Goal: Transaction & Acquisition: Purchase product/service

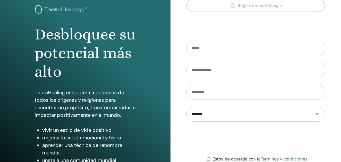
scroll to position [79, 0]
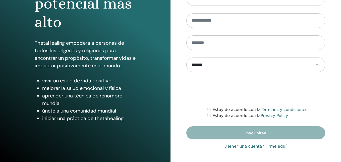
click at [247, 147] on link "¿Tener una cuenta? Firme aquí" at bounding box center [256, 147] width 62 height 6
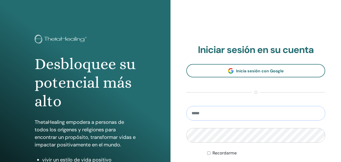
click at [218, 112] on input "email" at bounding box center [256, 113] width 139 height 15
type input "**********"
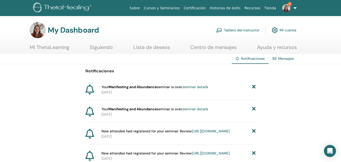
click at [234, 29] on link "Tablero del instructor" at bounding box center [237, 30] width 43 height 11
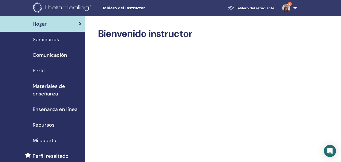
click at [288, 8] on img at bounding box center [287, 8] width 8 height 8
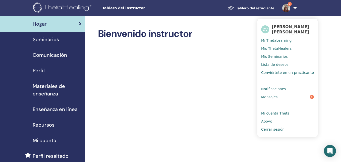
click at [276, 88] on span "Notificaciones" at bounding box center [273, 89] width 25 height 5
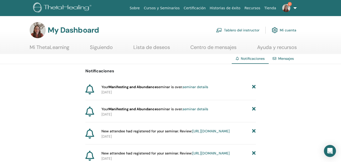
click at [203, 86] on link "seminar details" at bounding box center [196, 87] width 26 height 5
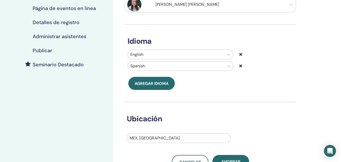
scroll to position [56, 0]
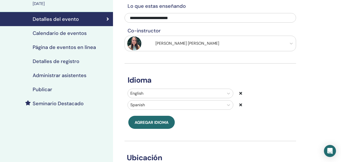
click at [84, 74] on h4 "Administrar asistentes" at bounding box center [60, 75] width 54 height 6
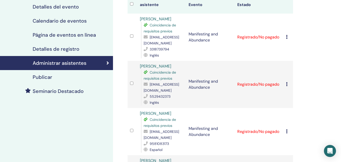
scroll to position [84, 0]
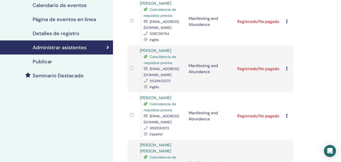
click at [287, 71] on icon at bounding box center [287, 69] width 2 height 4
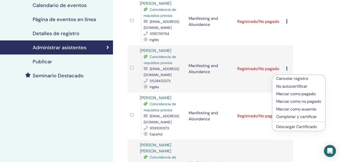
click at [286, 79] on p "Cancelar registro" at bounding box center [299, 79] width 45 height 6
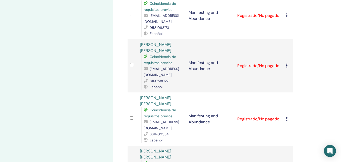
scroll to position [192, 0]
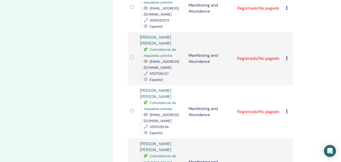
click at [287, 60] on icon at bounding box center [287, 58] width 2 height 4
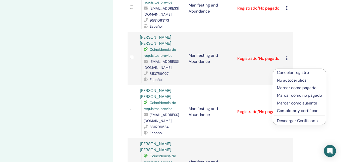
click at [289, 81] on p "No autocertificar" at bounding box center [299, 80] width 45 height 6
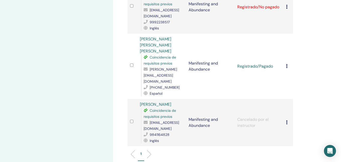
scroll to position [647, 0]
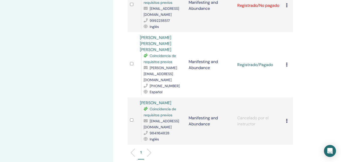
click at [287, 65] on icon at bounding box center [287, 65] width 2 height 4
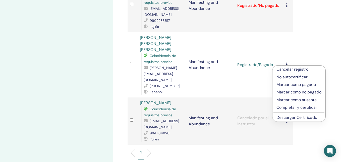
click at [290, 107] on p "Completar y certificar" at bounding box center [299, 108] width 45 height 6
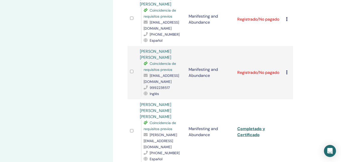
scroll to position [583, 0]
click at [287, 75] on icon at bounding box center [287, 73] width 2 height 4
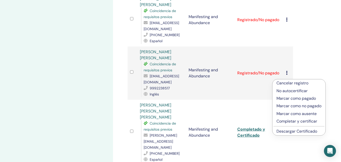
click at [287, 120] on p "Completar y certificar" at bounding box center [299, 121] width 45 height 6
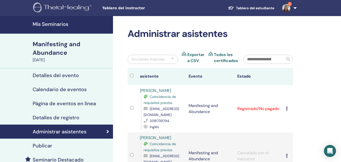
click at [287, 110] on icon at bounding box center [287, 109] width 2 height 4
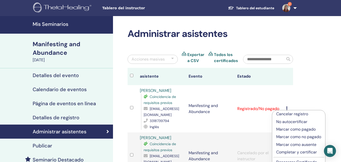
click at [289, 153] on p "Completar y certificar" at bounding box center [299, 152] width 45 height 6
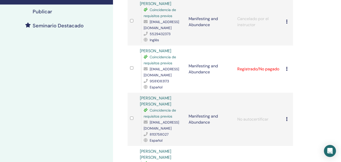
scroll to position [137, 0]
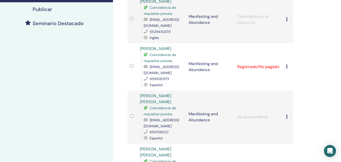
click at [286, 69] on icon at bounding box center [287, 67] width 2 height 4
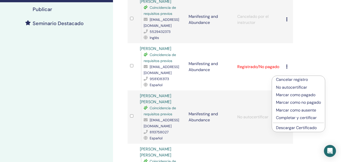
click at [285, 119] on p "Completar y certificar" at bounding box center [298, 118] width 45 height 6
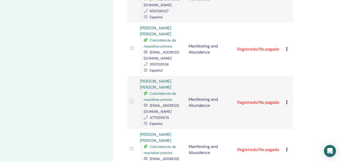
scroll to position [258, 0]
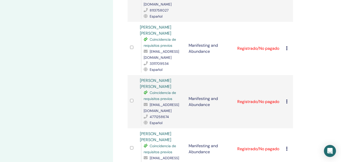
click at [287, 50] on icon at bounding box center [287, 48] width 2 height 4
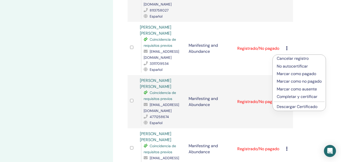
click at [287, 96] on p "Completar y certificar" at bounding box center [299, 97] width 45 height 6
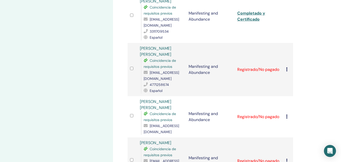
scroll to position [296, 0]
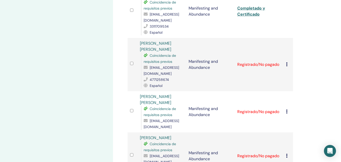
click at [287, 66] on icon at bounding box center [287, 64] width 2 height 4
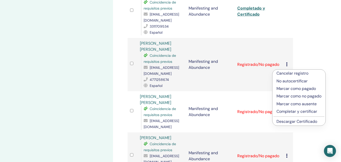
click at [290, 111] on p "Completar y certificar" at bounding box center [299, 112] width 45 height 6
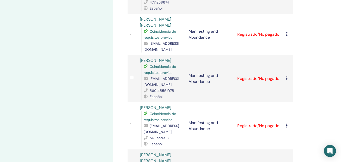
scroll to position [387, 0]
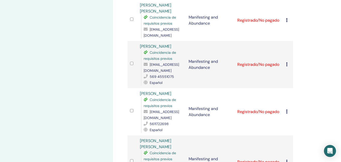
click at [288, 22] on icon at bounding box center [287, 20] width 2 height 4
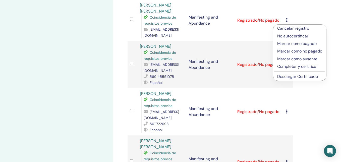
click at [291, 65] on p "Completar y certificar" at bounding box center [300, 67] width 45 height 6
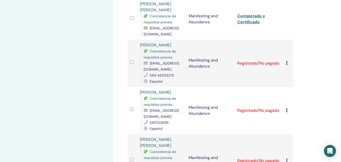
scroll to position [393, 0]
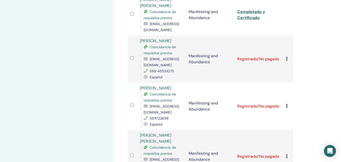
click at [288, 59] on icon at bounding box center [287, 59] width 2 height 4
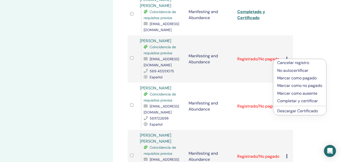
click at [290, 101] on p "Completar y certificar" at bounding box center [300, 101] width 45 height 6
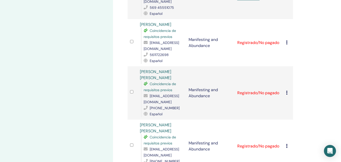
scroll to position [460, 0]
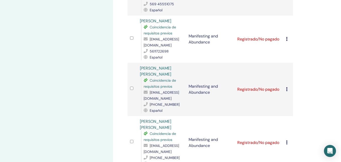
click at [287, 41] on icon at bounding box center [287, 39] width 2 height 4
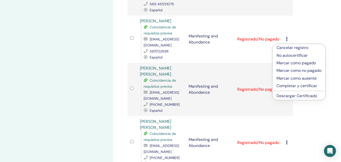
click at [290, 85] on p "Completar y certificar" at bounding box center [299, 86] width 45 height 6
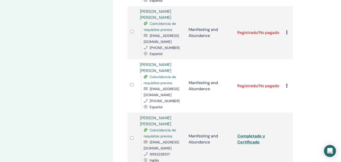
scroll to position [512, 0]
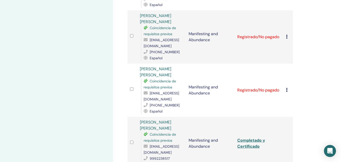
click at [287, 39] on icon at bounding box center [287, 37] width 2 height 4
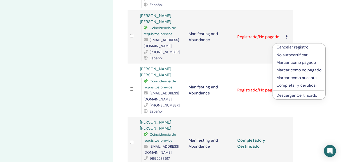
click at [295, 86] on p "Completar y certificar" at bounding box center [299, 85] width 45 height 6
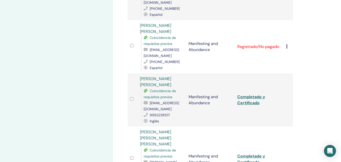
scroll to position [556, 0]
click at [287, 48] on icon at bounding box center [287, 46] width 2 height 4
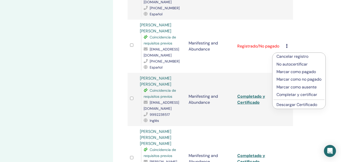
click at [288, 94] on p "Completar y certificar" at bounding box center [299, 95] width 45 height 6
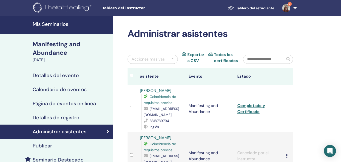
click at [288, 8] on img at bounding box center [287, 8] width 8 height 8
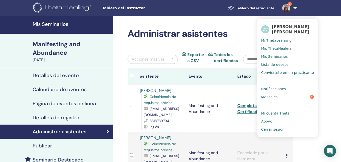
click at [287, 88] on link "Notificaciones" at bounding box center [287, 89] width 53 height 8
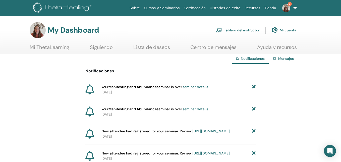
click at [202, 109] on link "seminar details" at bounding box center [196, 109] width 26 height 5
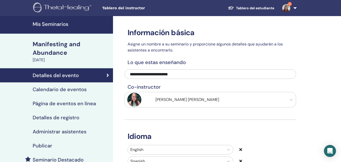
click at [84, 131] on h4 "Administrar asistentes" at bounding box center [60, 132] width 54 height 6
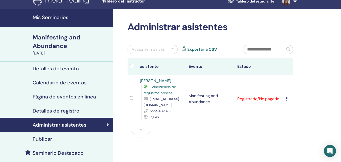
scroll to position [25, 0]
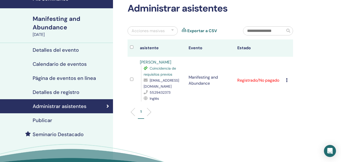
click at [287, 81] on icon at bounding box center [287, 80] width 2 height 4
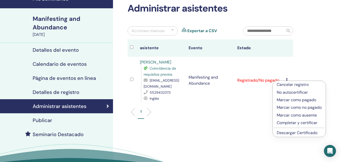
click at [287, 84] on p "Cancelar registro" at bounding box center [299, 85] width 45 height 6
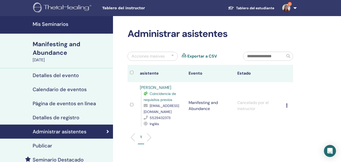
click at [85, 26] on h4 "Mis Seminarios" at bounding box center [71, 24] width 77 height 6
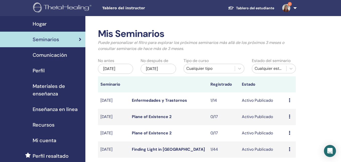
click at [288, 8] on img at bounding box center [287, 8] width 8 height 8
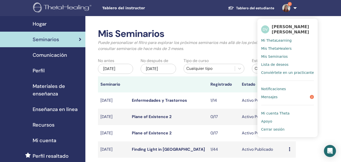
click at [284, 90] on span "Notificaciones" at bounding box center [273, 89] width 25 height 5
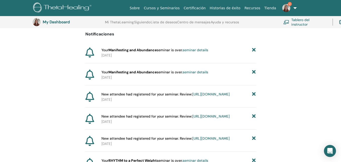
scroll to position [51, 0]
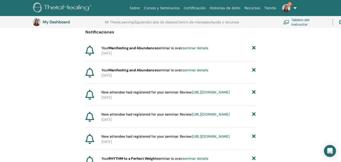
click at [254, 49] on icon at bounding box center [254, 48] width 4 height 5
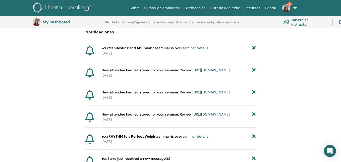
click at [254, 49] on icon at bounding box center [254, 48] width 4 height 5
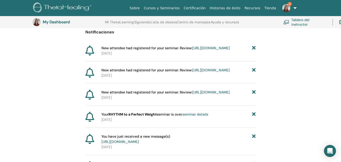
click at [204, 50] on link "https://member.thetahealing.com/instructor/seminar/374803/attendees" at bounding box center [211, 48] width 37 height 5
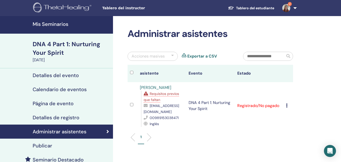
click at [90, 74] on div "Detalles del evento" at bounding box center [56, 75] width 105 height 6
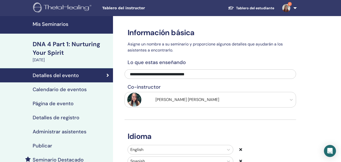
click at [288, 9] on img at bounding box center [287, 8] width 8 height 8
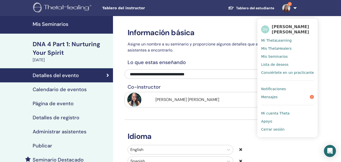
click at [278, 89] on span "Notificaciones" at bounding box center [273, 89] width 25 height 5
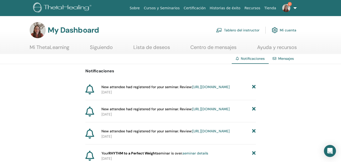
click at [254, 87] on icon at bounding box center [254, 86] width 4 height 5
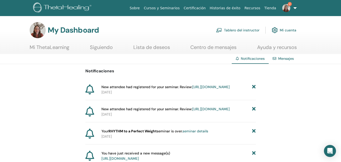
click at [210, 89] on link "https://member.thetahealing.com/instructor/seminar/347672/attendees" at bounding box center [211, 87] width 37 height 5
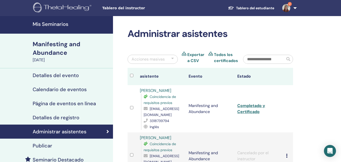
click at [285, 9] on img at bounding box center [287, 8] width 8 height 8
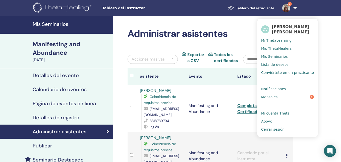
click at [285, 88] on span "Notificaciones" at bounding box center [273, 89] width 25 height 5
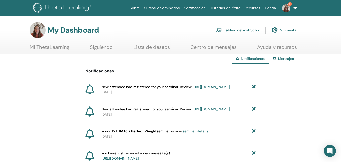
click at [255, 86] on icon at bounding box center [254, 86] width 4 height 5
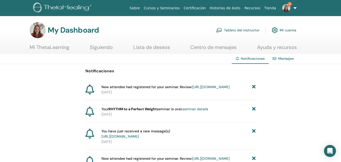
click at [212, 89] on link "[URL][DOMAIN_NAME]" at bounding box center [211, 87] width 37 height 5
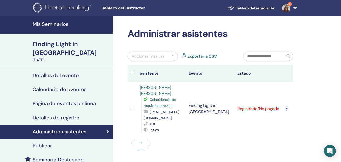
click at [91, 72] on div "Detalles del evento" at bounding box center [56, 75] width 105 height 6
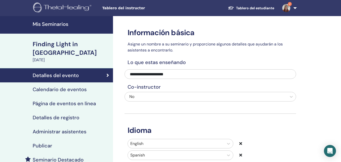
click at [86, 86] on div "Calendario de eventos" at bounding box center [56, 89] width 105 height 6
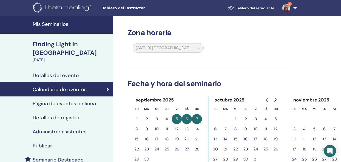
click at [84, 72] on div "Detalles del evento" at bounding box center [56, 75] width 105 height 6
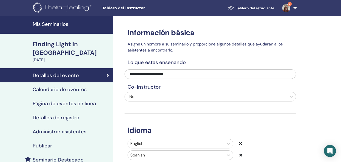
click at [82, 86] on h4 "Calendario de eventos" at bounding box center [60, 89] width 54 height 6
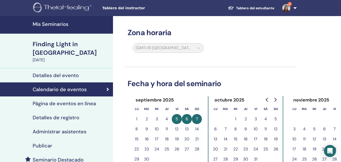
click at [89, 129] on div "Administrar asistentes" at bounding box center [56, 132] width 105 height 6
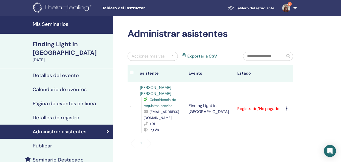
click at [289, 8] on img at bounding box center [287, 8] width 8 height 8
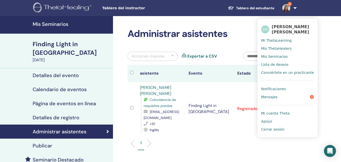
click at [283, 89] on span "Notificaciones" at bounding box center [273, 89] width 25 height 5
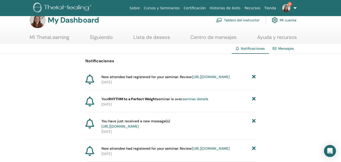
scroll to position [10, 0]
click at [255, 77] on icon at bounding box center [254, 76] width 4 height 5
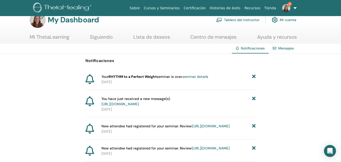
click at [201, 76] on link "seminar details" at bounding box center [196, 76] width 26 height 5
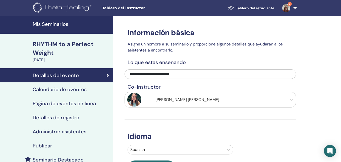
click at [75, 133] on h4 "Administrar asistentes" at bounding box center [60, 132] width 54 height 6
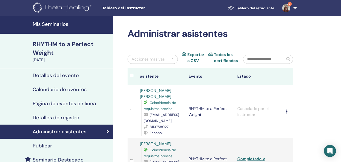
click at [49, 24] on h4 "Mis Seminarios" at bounding box center [71, 24] width 77 height 6
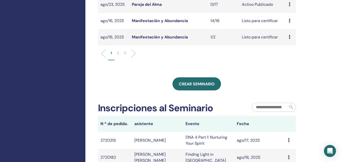
scroll to position [274, 0]
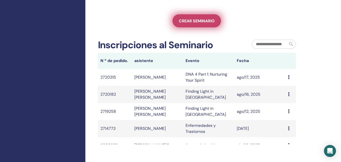
click at [204, 26] on link "Crear seminario" at bounding box center [197, 20] width 49 height 13
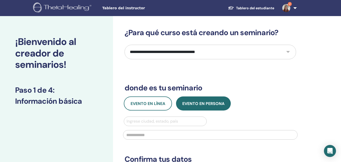
click at [199, 51] on select "**********" at bounding box center [211, 52] width 172 height 15
select select "****"
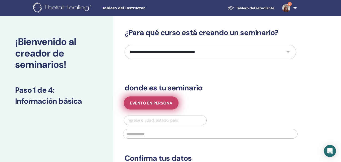
click at [170, 103] on span "Evento en persona" at bounding box center [151, 103] width 42 height 5
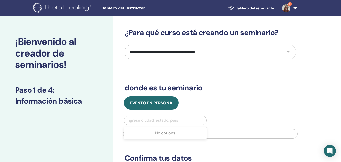
click at [167, 122] on div at bounding box center [165, 120] width 77 height 7
type input "***"
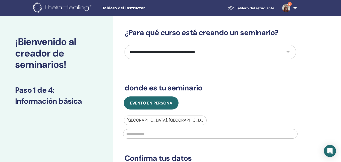
click at [157, 135] on input "text" at bounding box center [210, 134] width 175 height 10
type input "*"
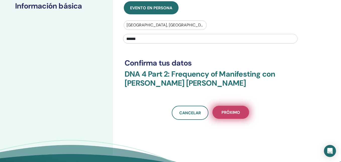
type input "******"
click at [233, 111] on span "próximo" at bounding box center [231, 112] width 19 height 5
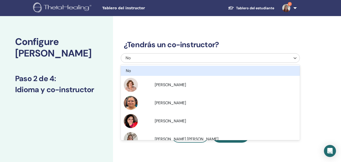
click at [153, 55] on div "No" at bounding box center [193, 58] width 135 height 6
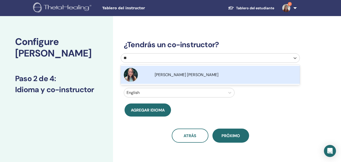
type input "***"
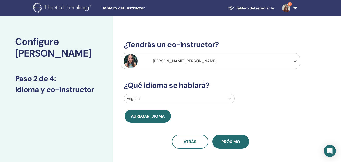
click at [156, 99] on div at bounding box center [175, 98] width 96 height 7
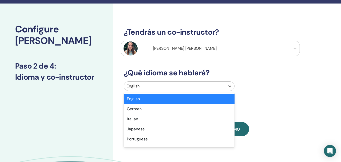
scroll to position [21, 0]
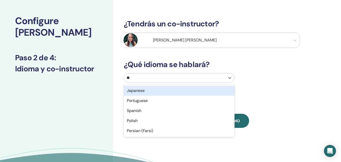
type input "***"
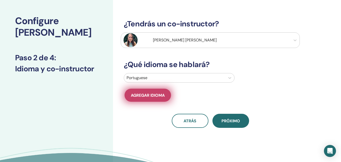
click at [146, 94] on span "Agregar idioma" at bounding box center [148, 95] width 34 height 5
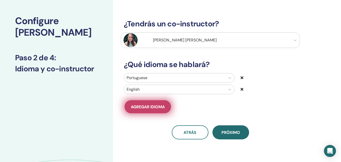
click at [144, 105] on span "Agregar idioma" at bounding box center [148, 106] width 34 height 5
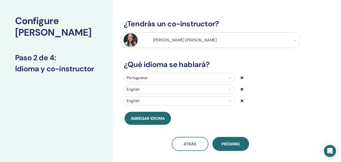
click at [143, 103] on div "English" at bounding box center [179, 101] width 111 height 10
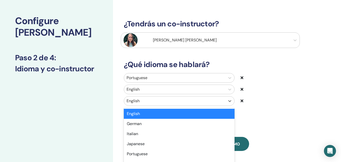
scroll to position [44, 0]
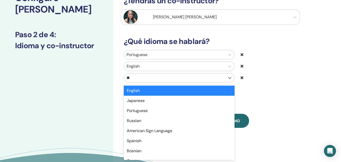
type input "***"
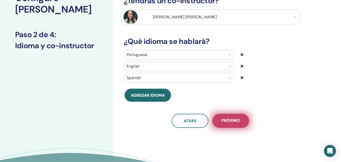
click at [231, 121] on span "próximo" at bounding box center [231, 121] width 19 height 6
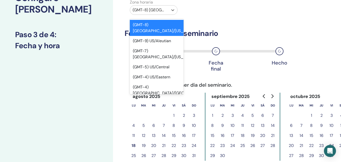
click at [160, 11] on div at bounding box center [149, 10] width 33 height 7
type input "***"
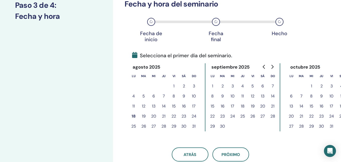
scroll to position [86, 0]
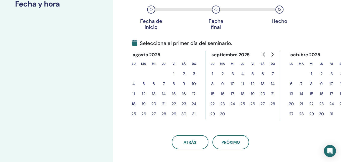
click at [274, 55] on icon "Go to next month" at bounding box center [273, 55] width 4 height 4
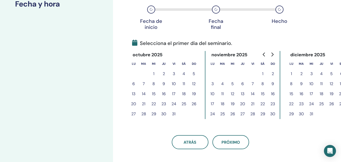
click at [274, 55] on icon "Go to next month" at bounding box center [273, 55] width 4 height 4
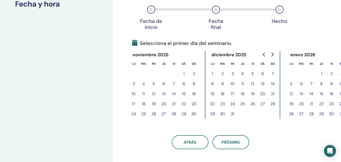
click at [264, 54] on icon "Go to previous month" at bounding box center [264, 55] width 2 height 4
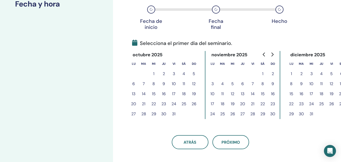
click at [243, 113] on button "27" at bounding box center [243, 114] width 10 height 10
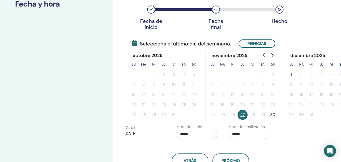
click at [274, 115] on button "30" at bounding box center [273, 115] width 10 height 10
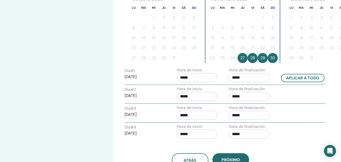
scroll to position [150, 0]
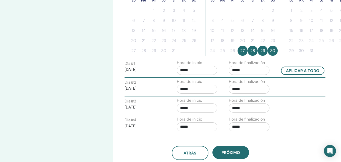
click at [236, 72] on input "*****" at bounding box center [249, 70] width 41 height 9
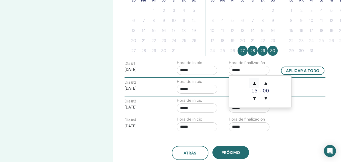
click at [257, 83] on span "▲" at bounding box center [255, 83] width 10 height 10
type input "*****"
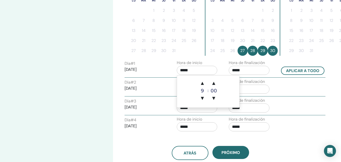
click at [194, 71] on input "*****" at bounding box center [197, 70] width 41 height 9
click at [203, 82] on span "▲" at bounding box center [203, 83] width 10 height 10
type input "*****"
click at [288, 71] on button "Aplicar a todo" at bounding box center [302, 71] width 43 height 8
type input "*****"
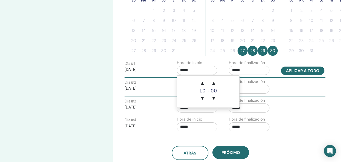
type input "*****"
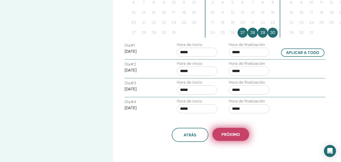
click at [229, 140] on button "próximo" at bounding box center [231, 134] width 37 height 13
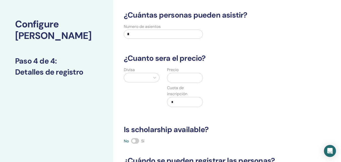
scroll to position [0, 0]
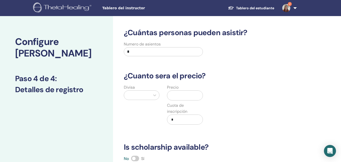
click at [132, 52] on input "*" at bounding box center [163, 51] width 79 height 9
type input "**"
click at [144, 94] on div at bounding box center [137, 95] width 21 height 7
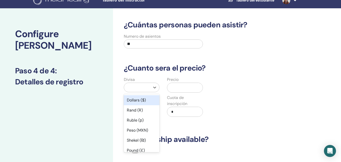
scroll to position [17, 0]
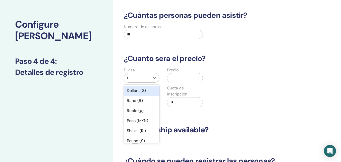
type input "**"
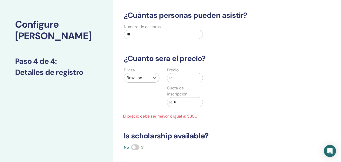
click at [182, 82] on input "text" at bounding box center [187, 78] width 31 height 10
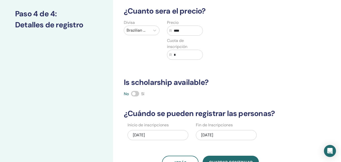
scroll to position [72, 0]
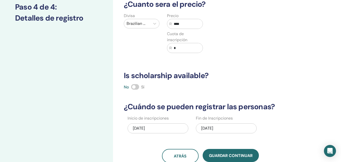
type input "****"
click at [137, 86] on span at bounding box center [135, 87] width 8 height 6
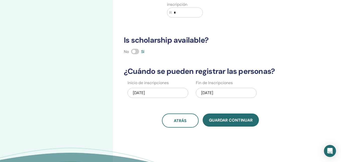
scroll to position [125, 0]
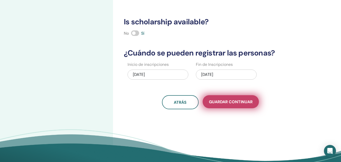
click at [250, 101] on span "Guardar Continuar" at bounding box center [231, 101] width 44 height 5
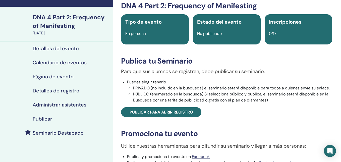
scroll to position [40, 0]
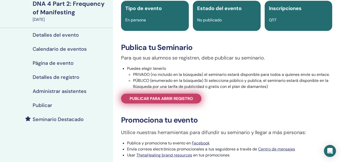
click at [193, 99] on span "Publicar para abrir registro" at bounding box center [162, 98] width 64 height 5
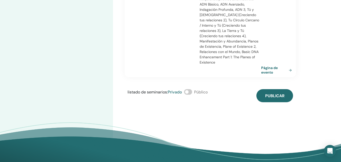
scroll to position [228, 0]
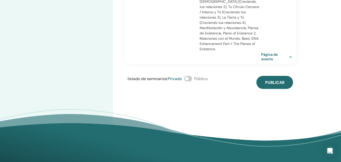
click at [189, 76] on span at bounding box center [188, 79] width 8 height 6
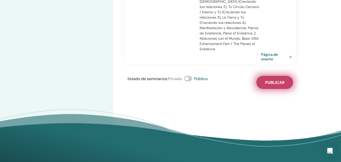
click at [282, 80] on span "Publicar" at bounding box center [274, 82] width 19 height 5
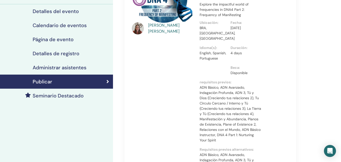
scroll to position [64, 0]
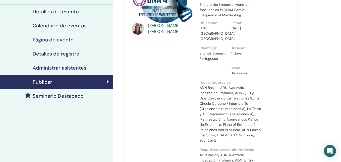
click at [70, 96] on h4 "Seminario Destacado" at bounding box center [58, 96] width 51 height 6
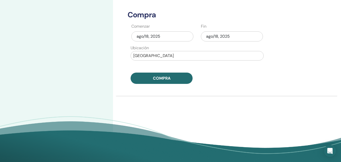
scroll to position [254, 0]
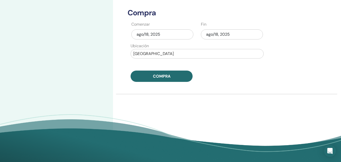
click at [217, 36] on div "ago/18, 2025" at bounding box center [232, 34] width 62 height 10
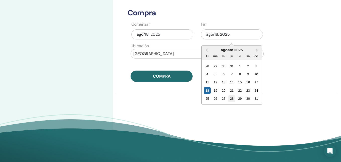
click at [231, 97] on div "28" at bounding box center [232, 98] width 7 height 7
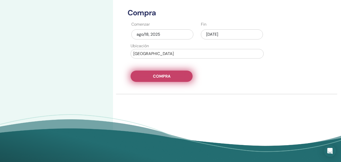
click at [182, 76] on button "Compra" at bounding box center [162, 76] width 62 height 11
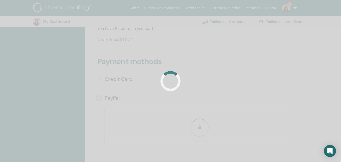
scroll to position [138, 0]
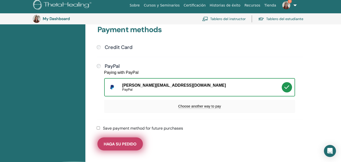
click at [128, 145] on span "Haga su pedido" at bounding box center [120, 144] width 33 height 5
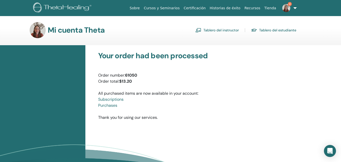
click at [289, 8] on img at bounding box center [287, 8] width 8 height 8
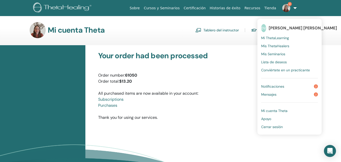
click at [286, 85] on link "Notificaciones 2" at bounding box center [289, 86] width 57 height 8
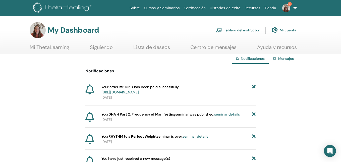
click at [286, 8] on img at bounding box center [287, 8] width 8 height 8
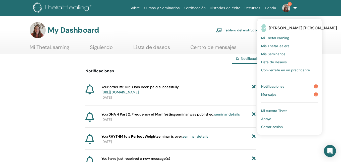
click at [276, 95] on span "Mensajes" at bounding box center [268, 94] width 15 height 5
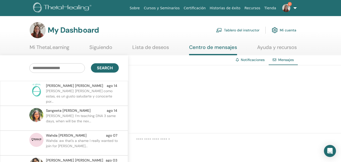
click at [87, 118] on p "Sangeeta: I’m teaching DNA 3 same days, when will be the nex..." at bounding box center [82, 120] width 73 height 15
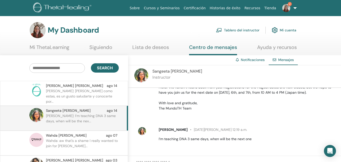
click at [248, 30] on link "Tablero del instructor" at bounding box center [237, 30] width 43 height 11
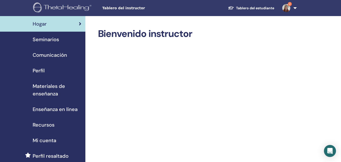
click at [60, 40] on div "Seminarios" at bounding box center [42, 40] width 77 height 8
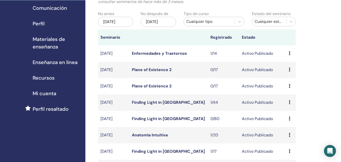
scroll to position [47, 0]
click at [290, 118] on icon at bounding box center [290, 118] width 2 height 4
click at [292, 137] on link "asistentes" at bounding box center [290, 137] width 19 height 5
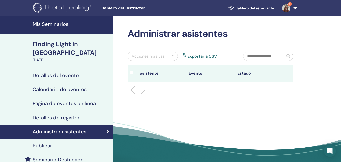
click at [98, 72] on div "Detalles del evento" at bounding box center [56, 75] width 105 height 6
